Goal: Task Accomplishment & Management: Manage account settings

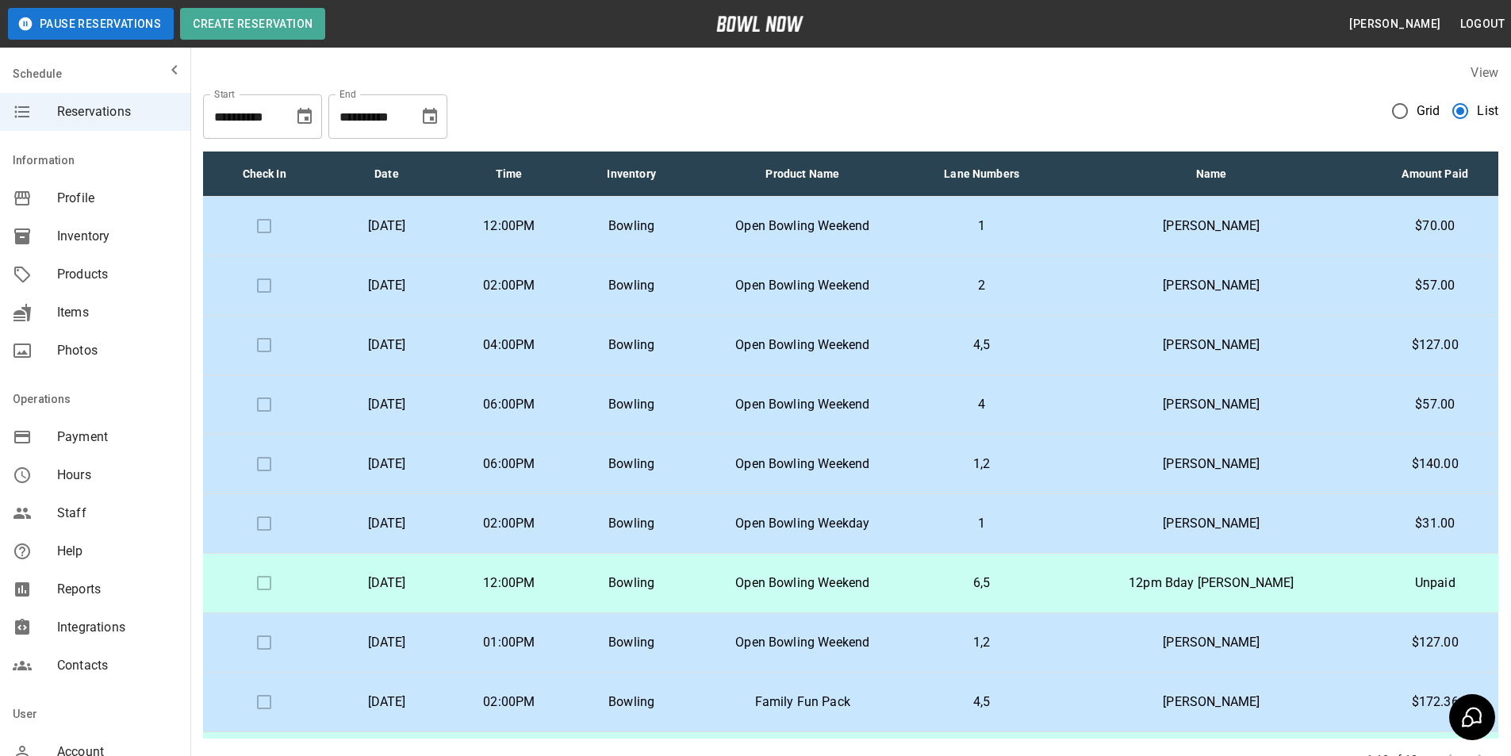
click at [1281, 283] on p "[PERSON_NAME]" at bounding box center [1211, 285] width 295 height 19
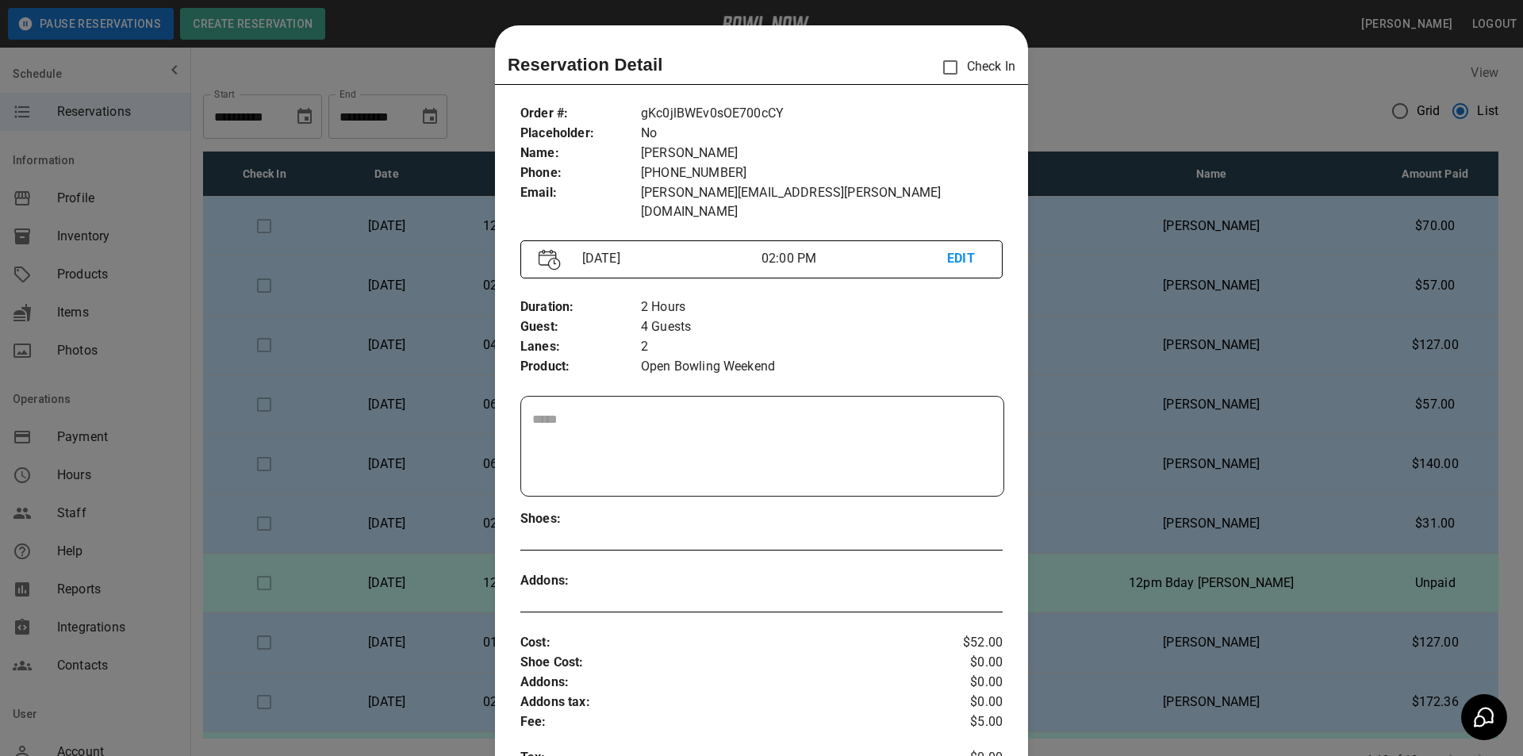
scroll to position [25, 0]
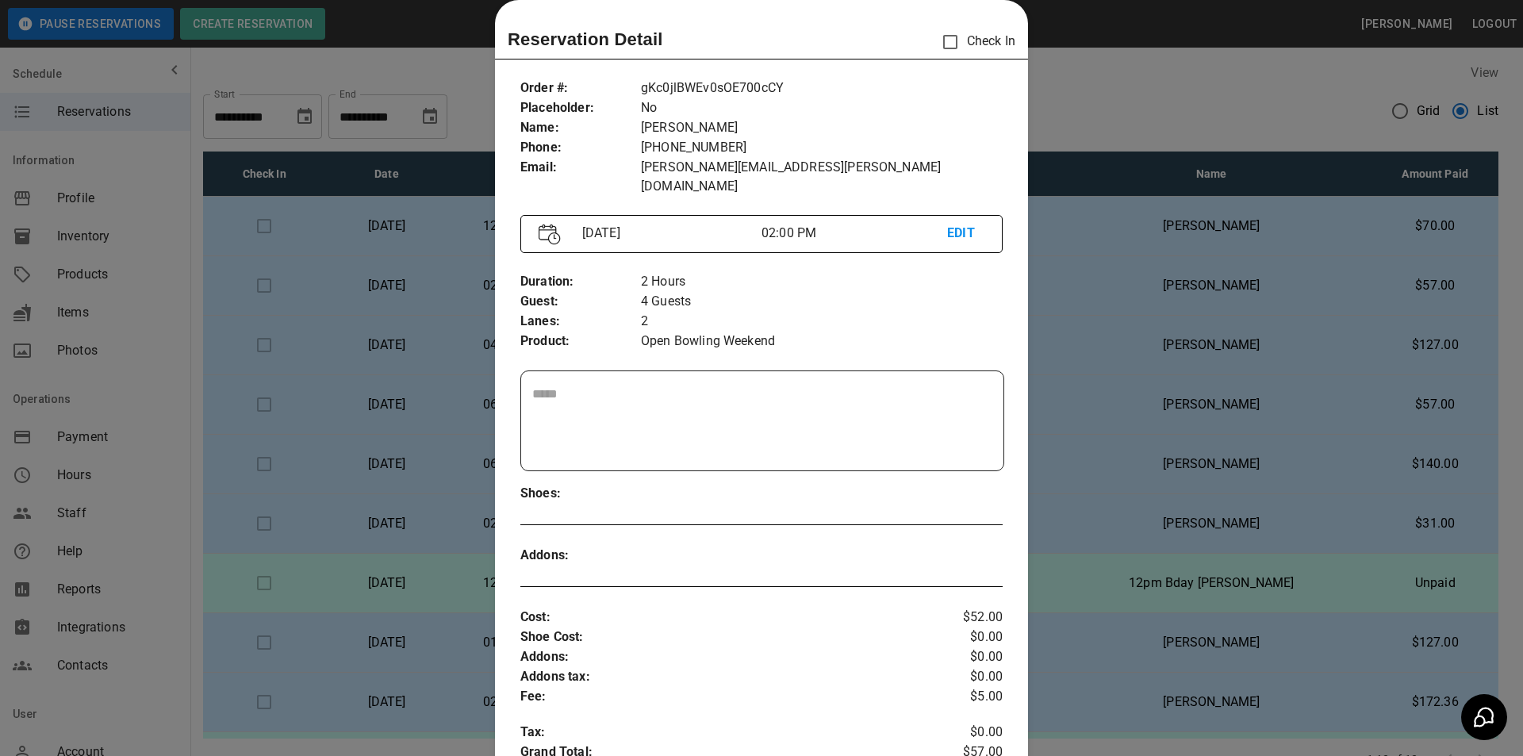
click at [1241, 352] on div at bounding box center [761, 378] width 1523 height 756
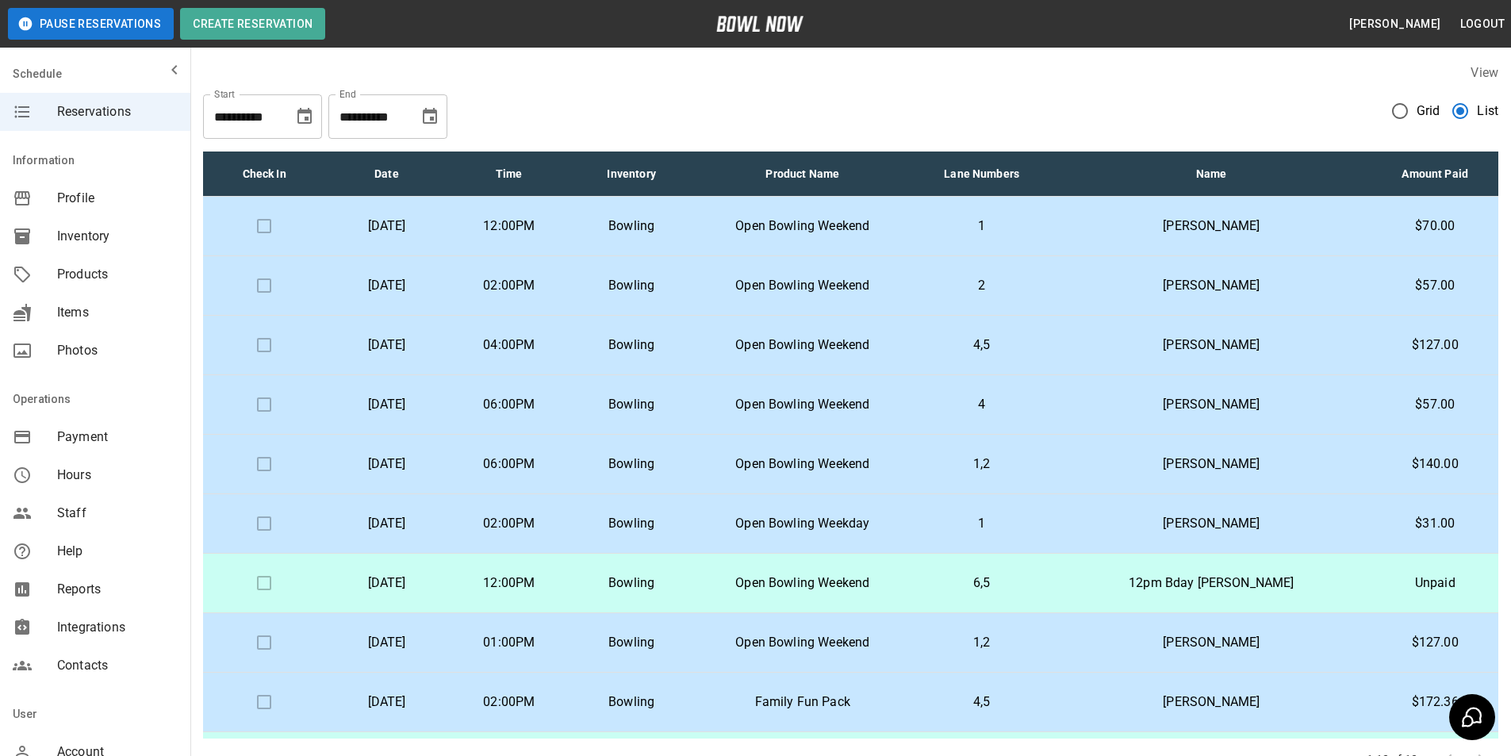
click at [1241, 348] on p "[PERSON_NAME]" at bounding box center [1211, 345] width 295 height 19
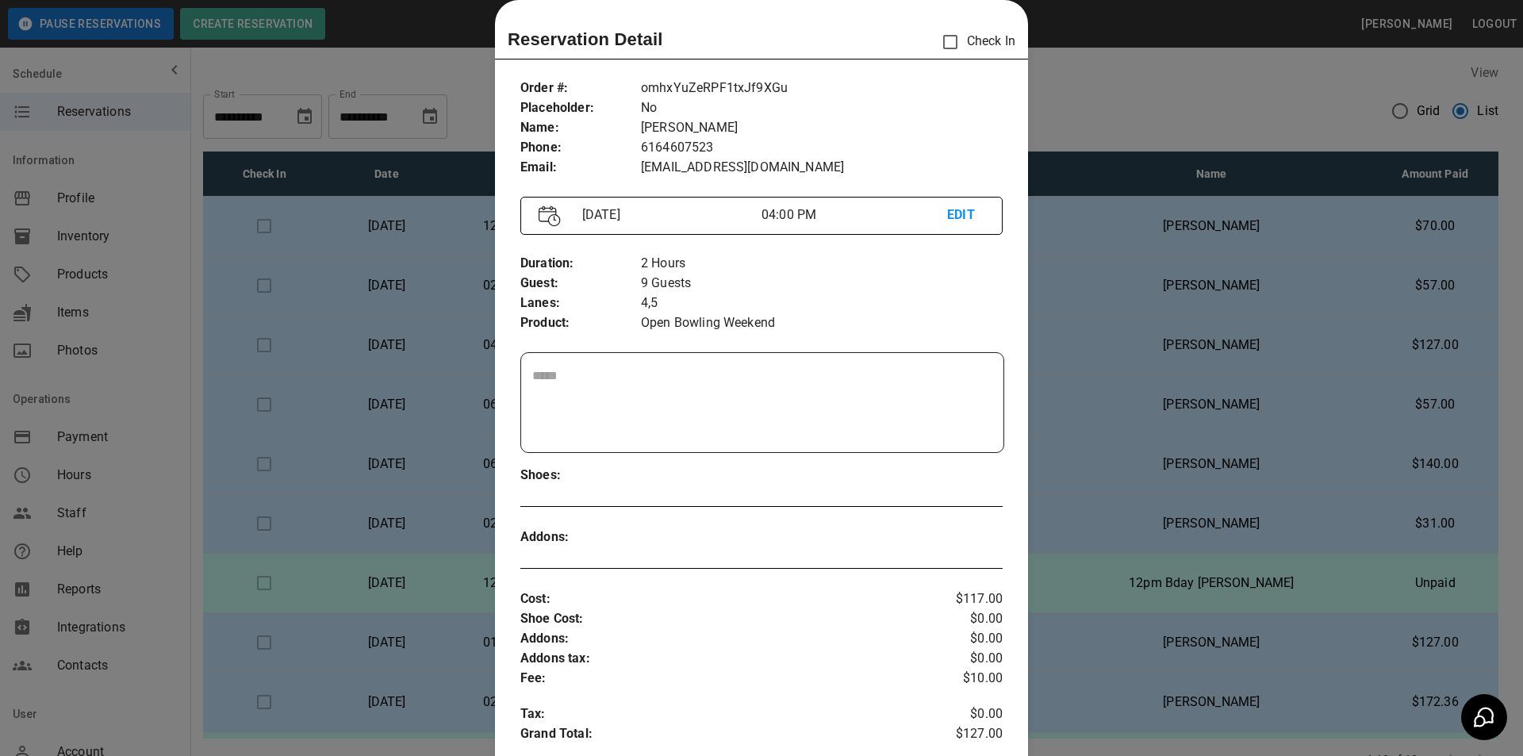
click at [1228, 403] on div at bounding box center [761, 378] width 1523 height 756
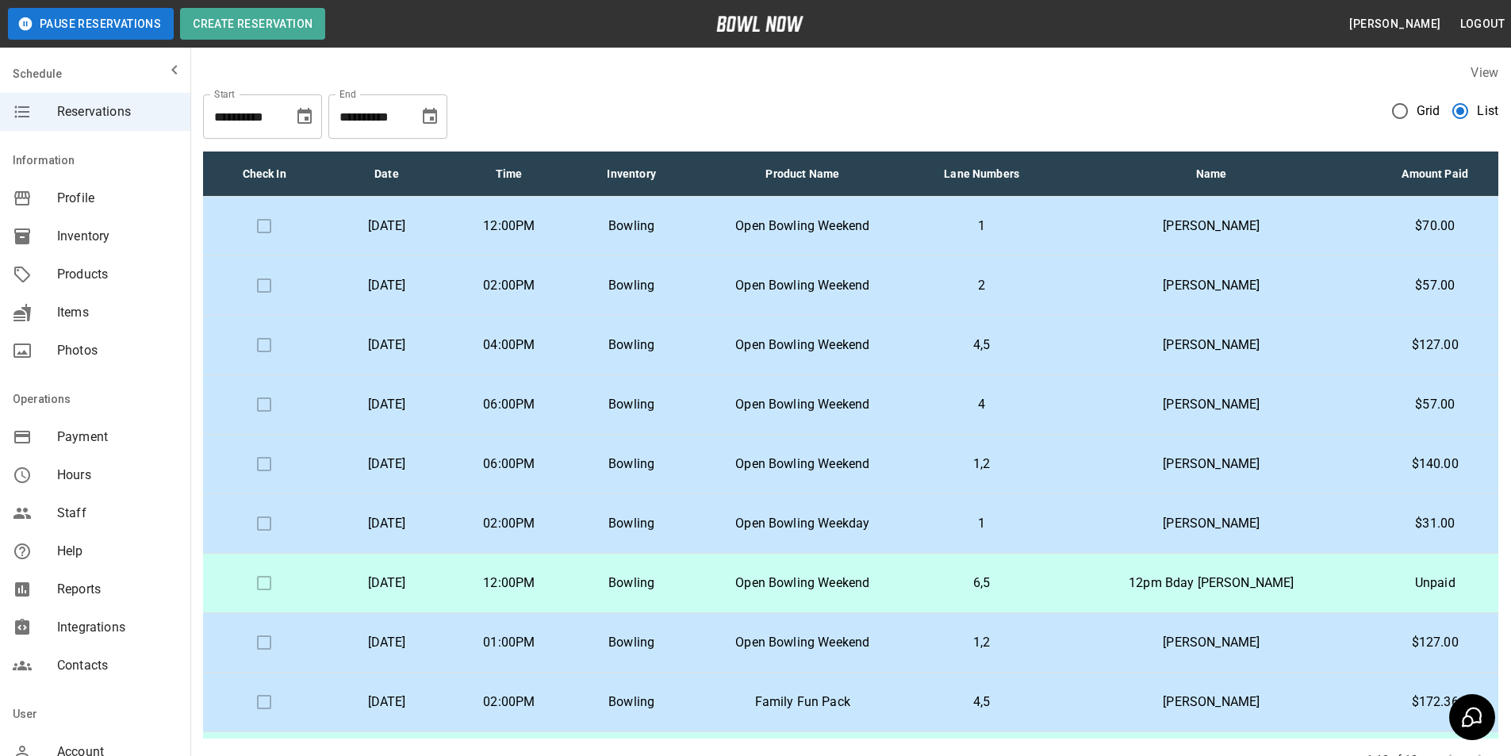
click at [1228, 403] on p "[PERSON_NAME]" at bounding box center [1211, 404] width 295 height 19
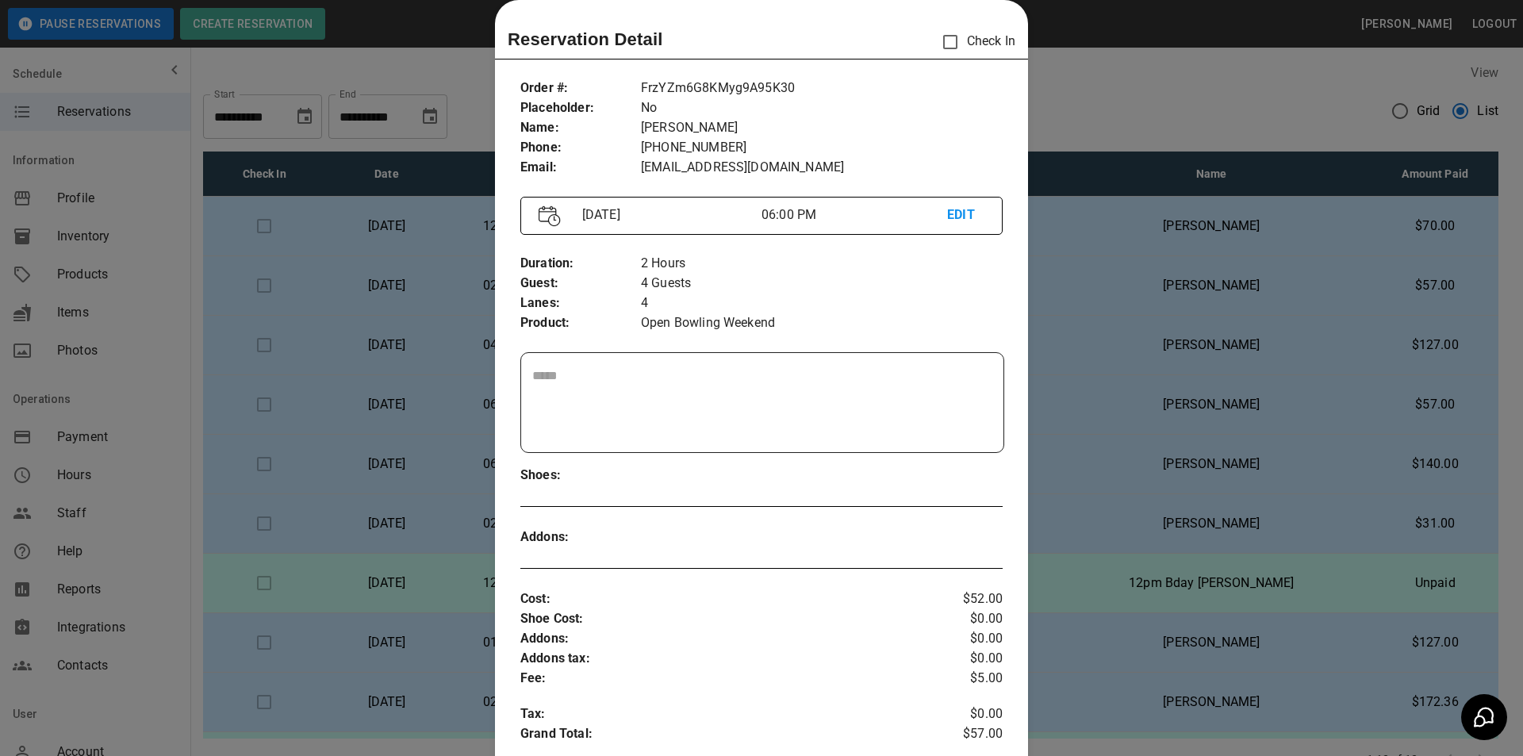
click at [1212, 485] on div at bounding box center [761, 378] width 1523 height 756
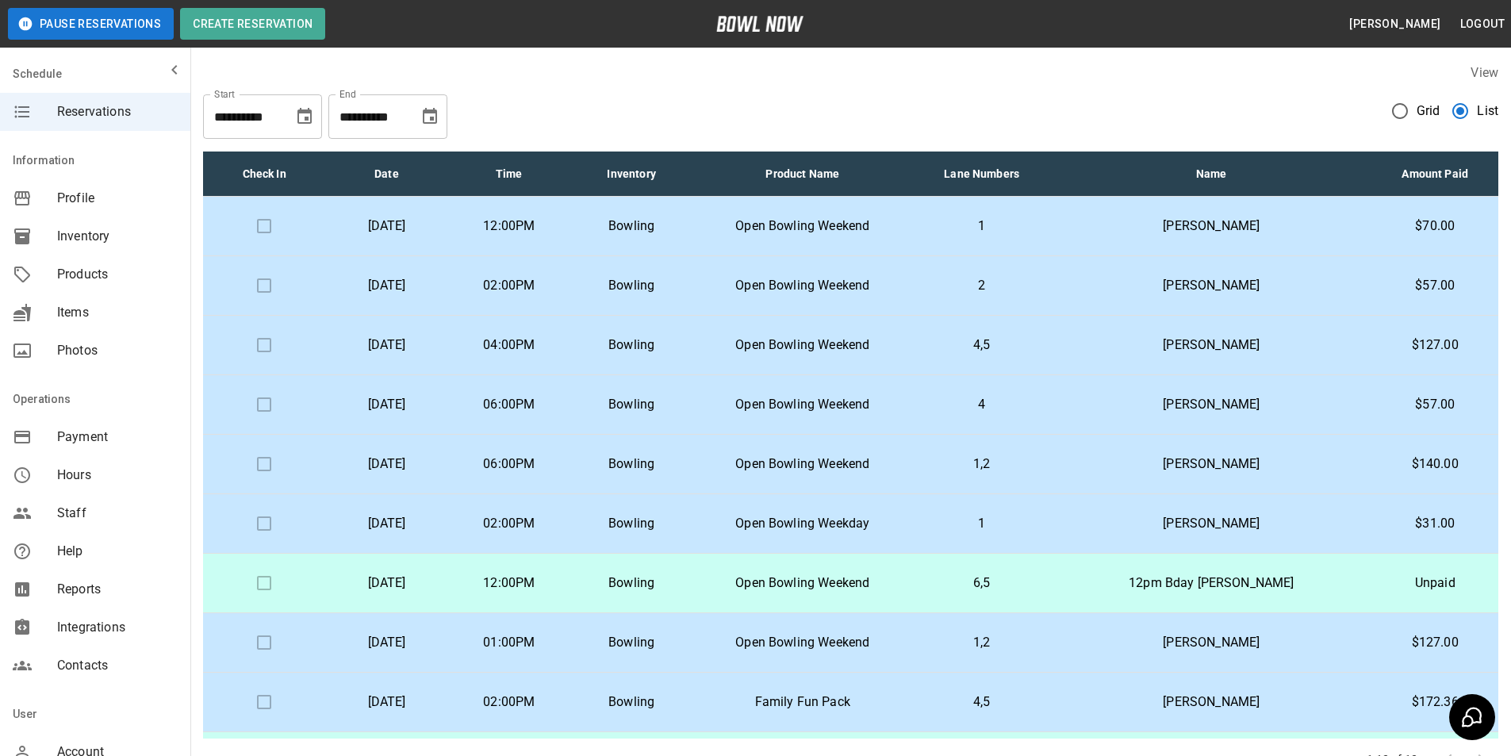
click at [1212, 464] on p "[PERSON_NAME]" at bounding box center [1211, 464] width 295 height 19
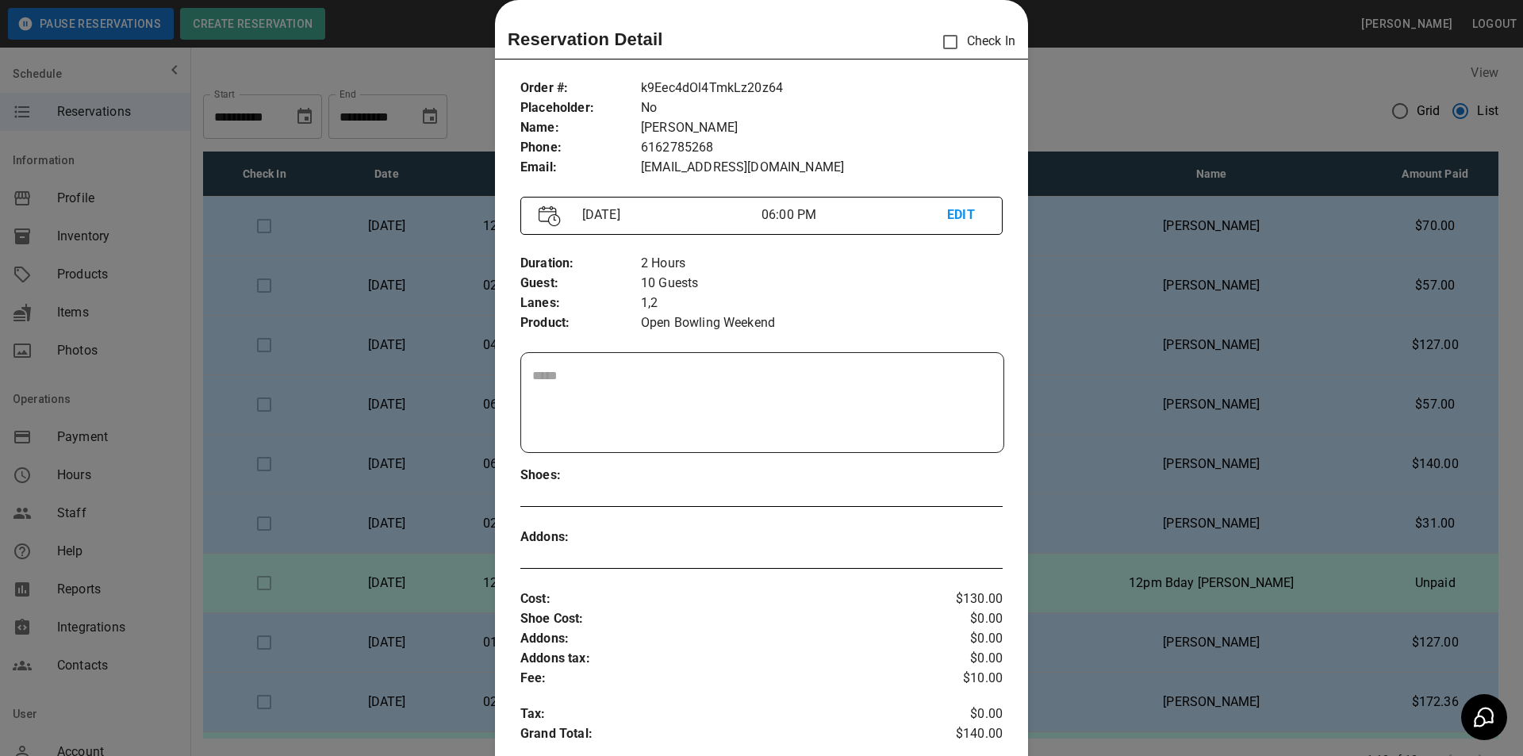
click at [1178, 495] on div at bounding box center [761, 378] width 1523 height 756
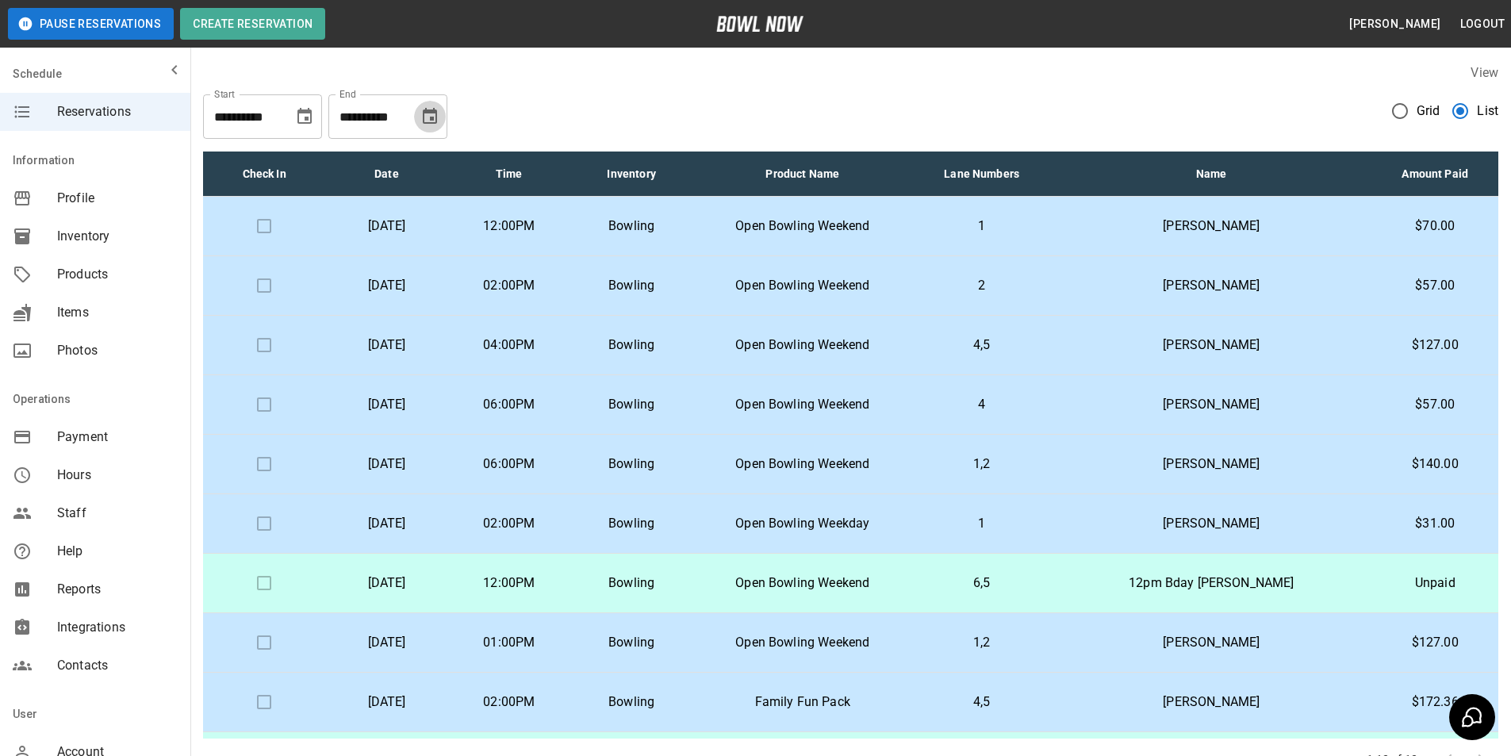
click at [432, 113] on icon "Choose date, selected date is Sep 30, 2025" at bounding box center [430, 116] width 14 height 16
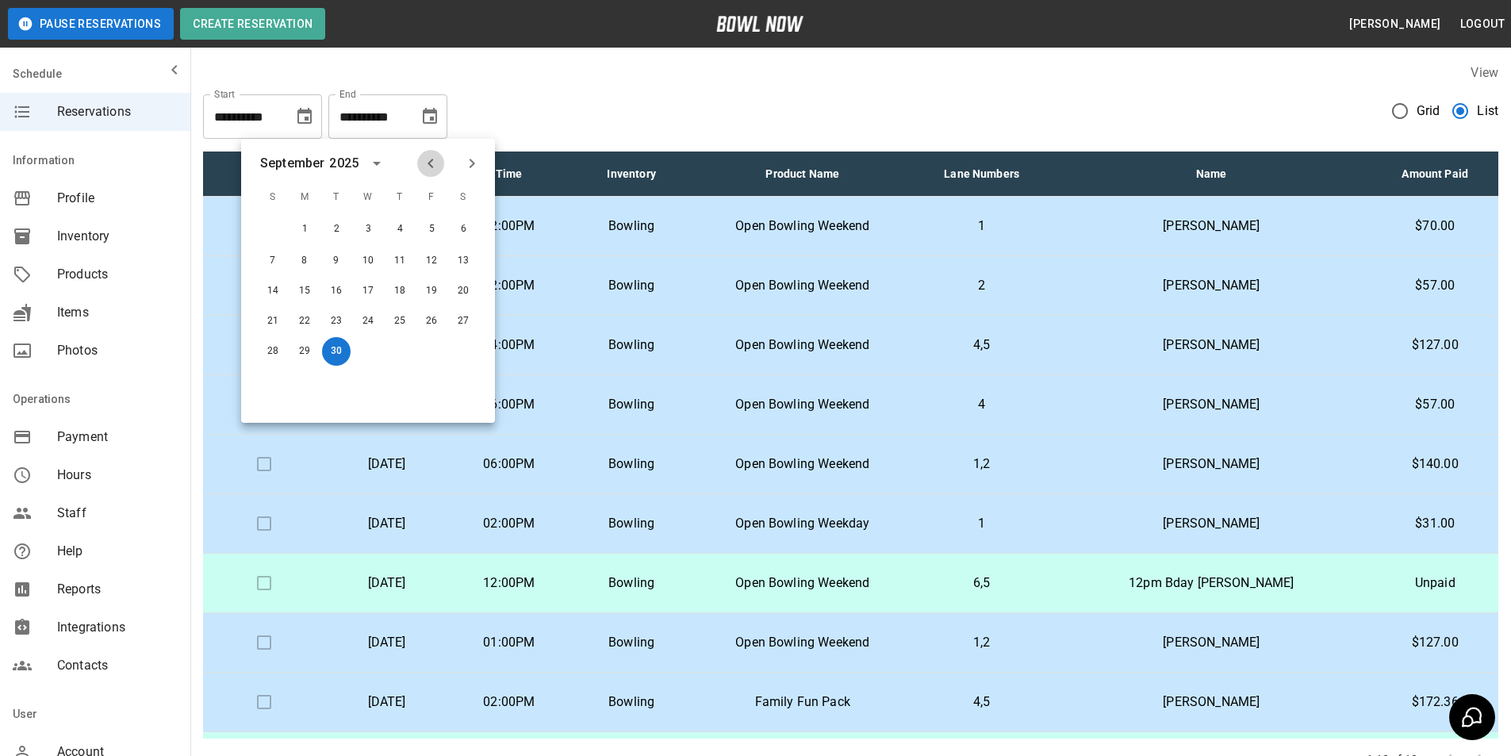
click at [437, 164] on icon "Previous month" at bounding box center [430, 163] width 19 height 19
click at [262, 376] on button "31" at bounding box center [273, 380] width 29 height 29
type input "**********"
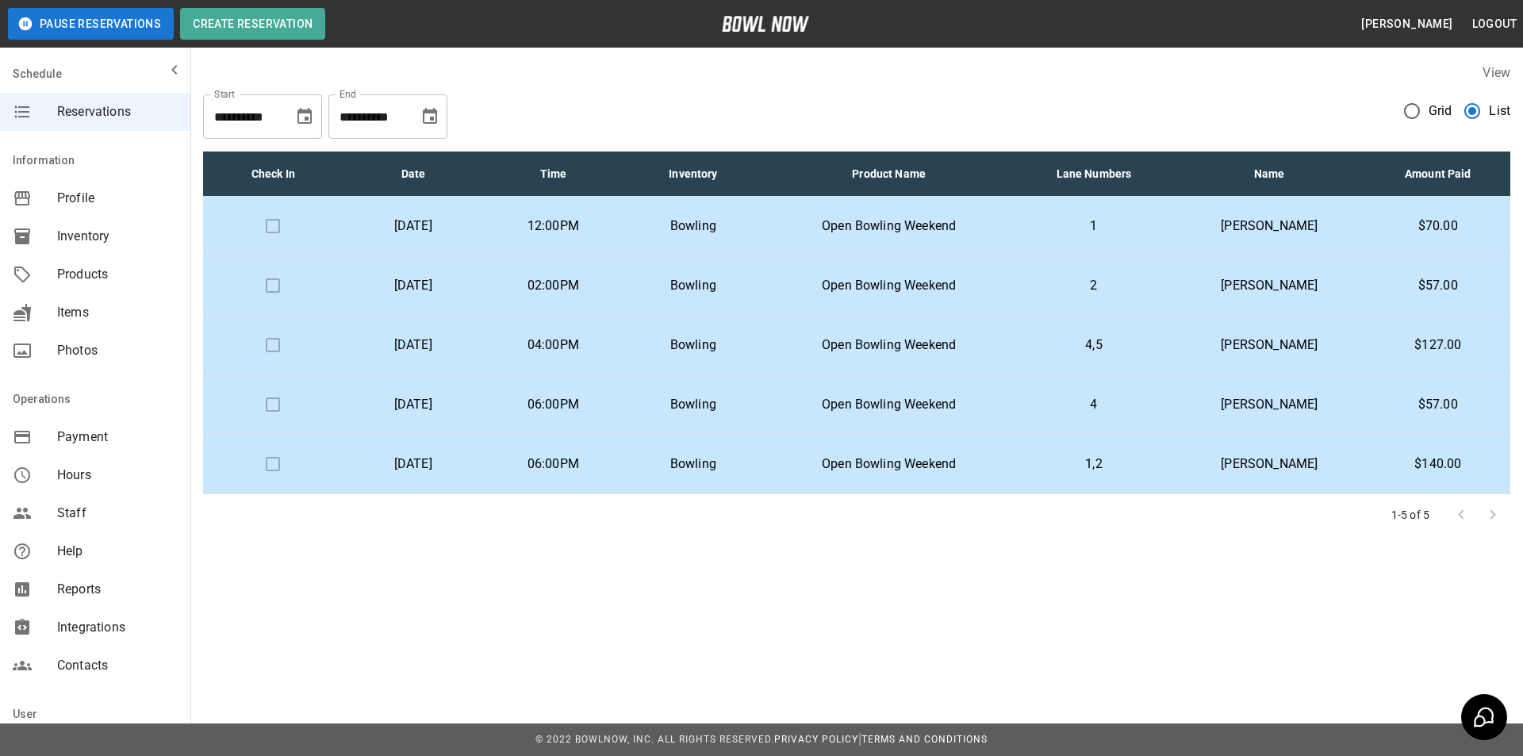
click at [543, 248] on td "12:00PM" at bounding box center [553, 227] width 140 height 60
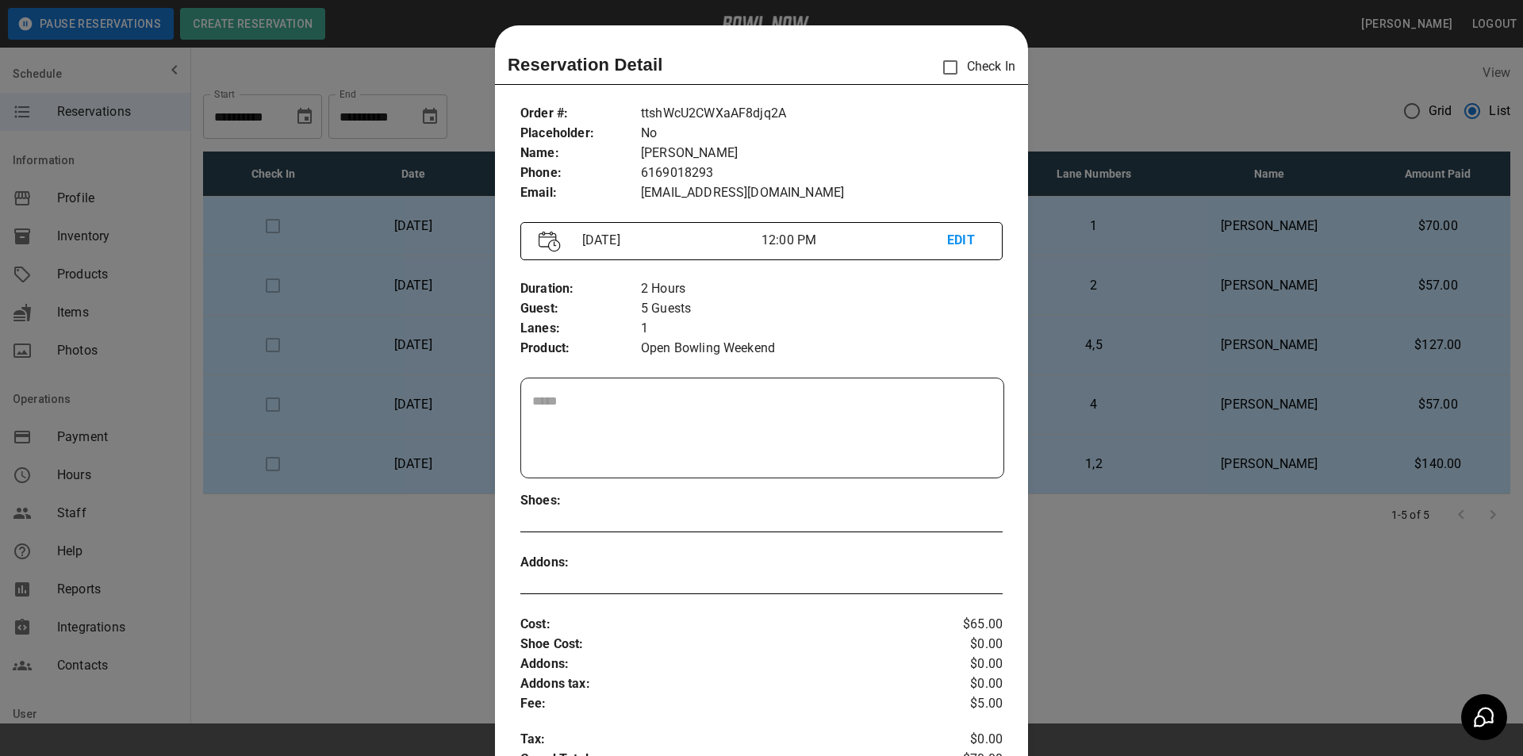
scroll to position [25, 0]
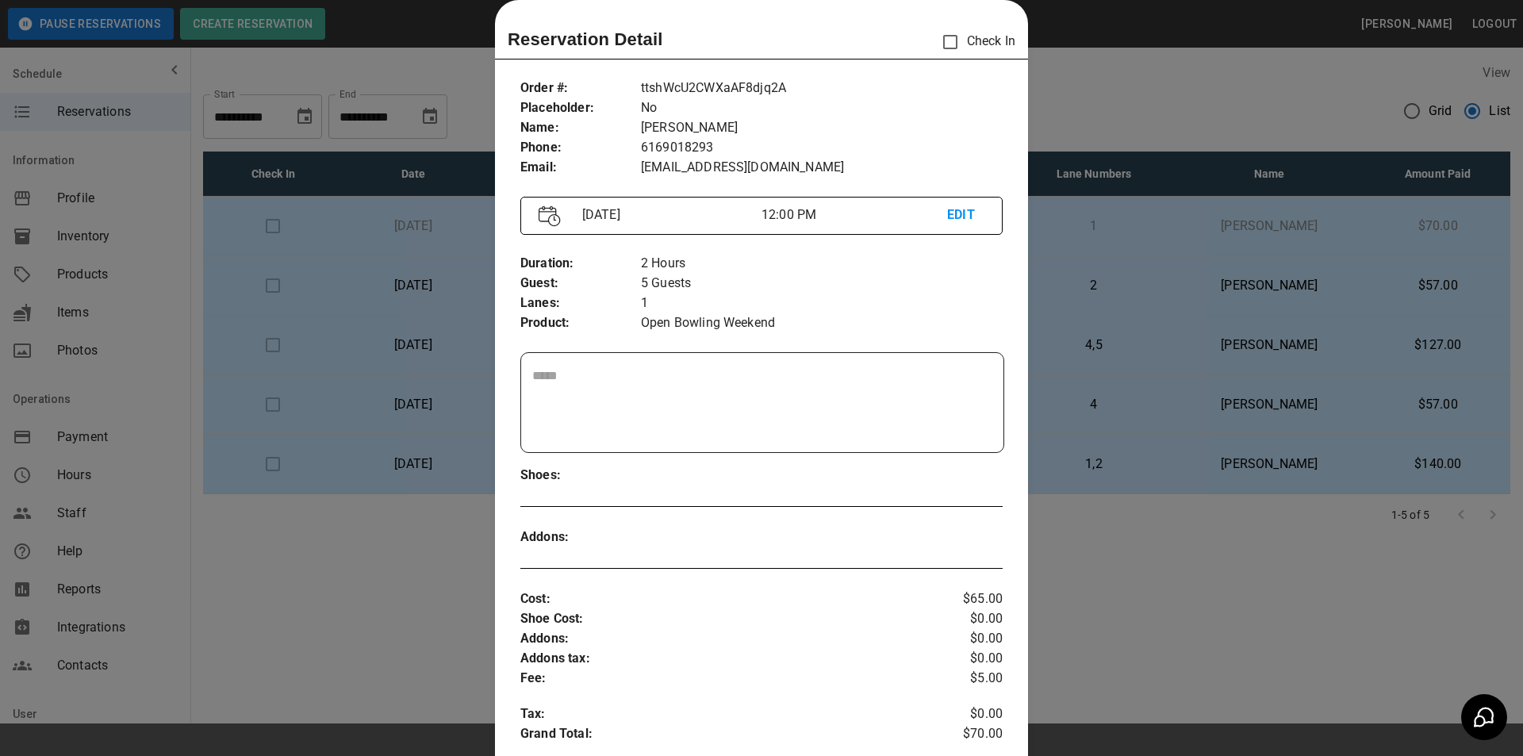
click at [1118, 140] on div at bounding box center [761, 378] width 1523 height 756
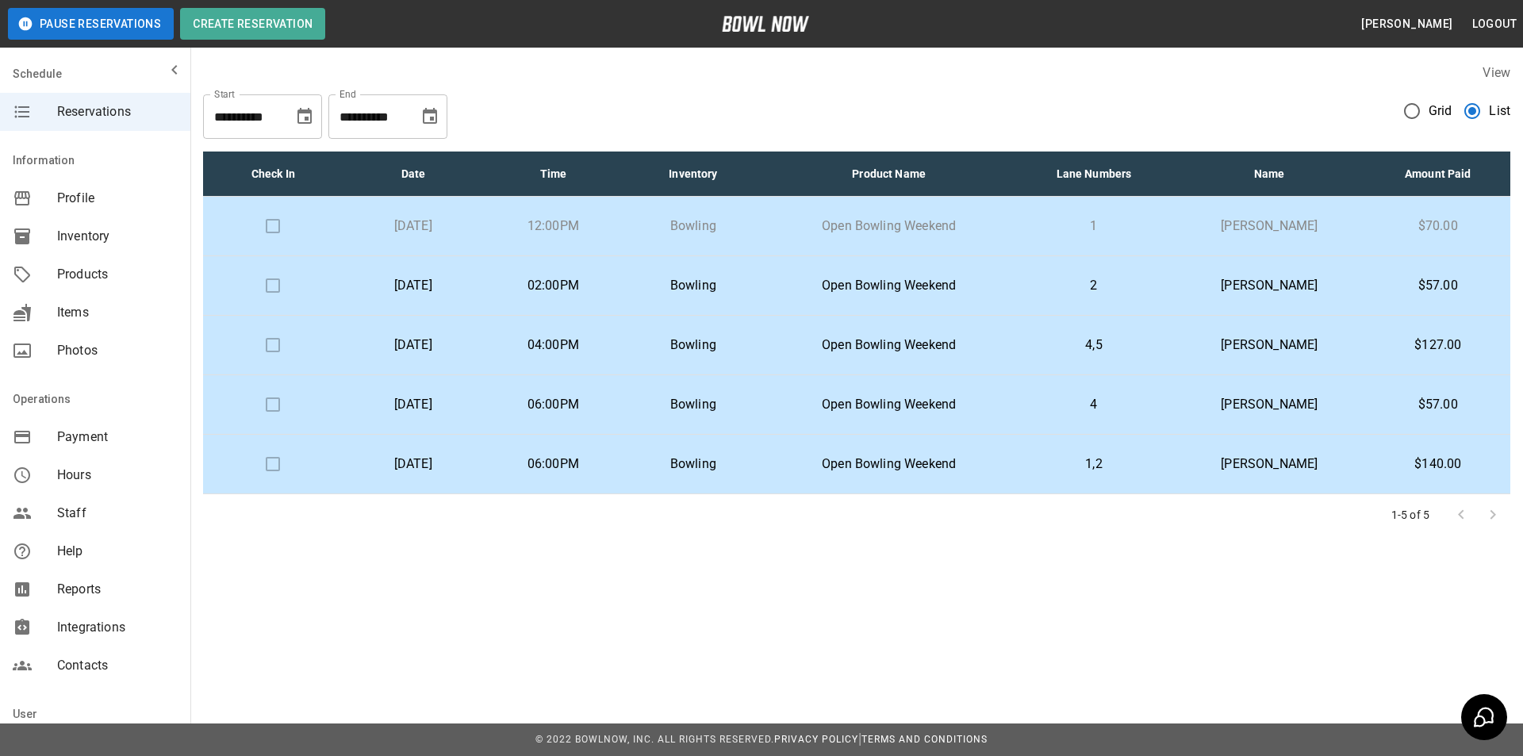
click at [260, 222] on td at bounding box center [273, 227] width 140 height 60
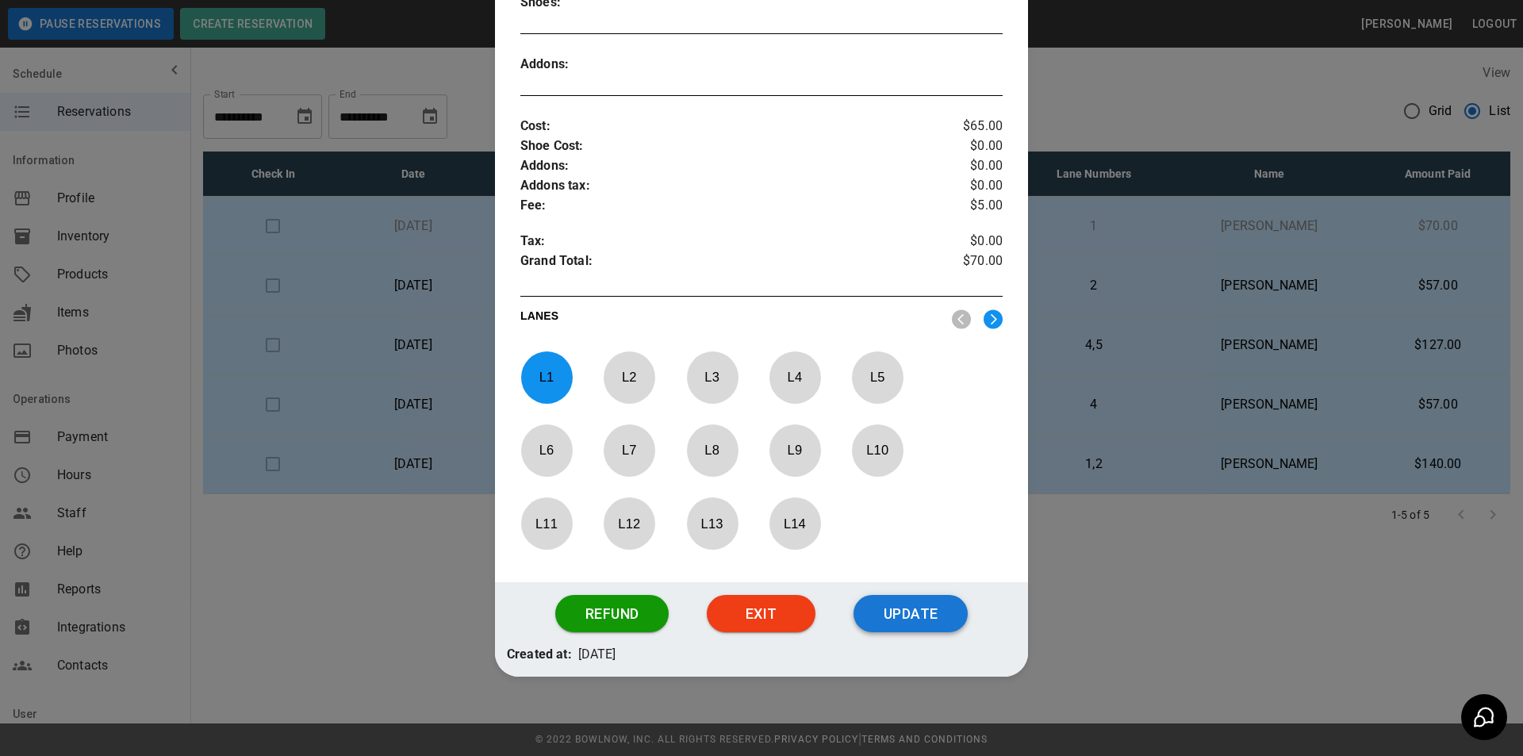
click at [931, 609] on button "Update" at bounding box center [911, 614] width 114 height 38
